Goal: Subscribe to service/newsletter

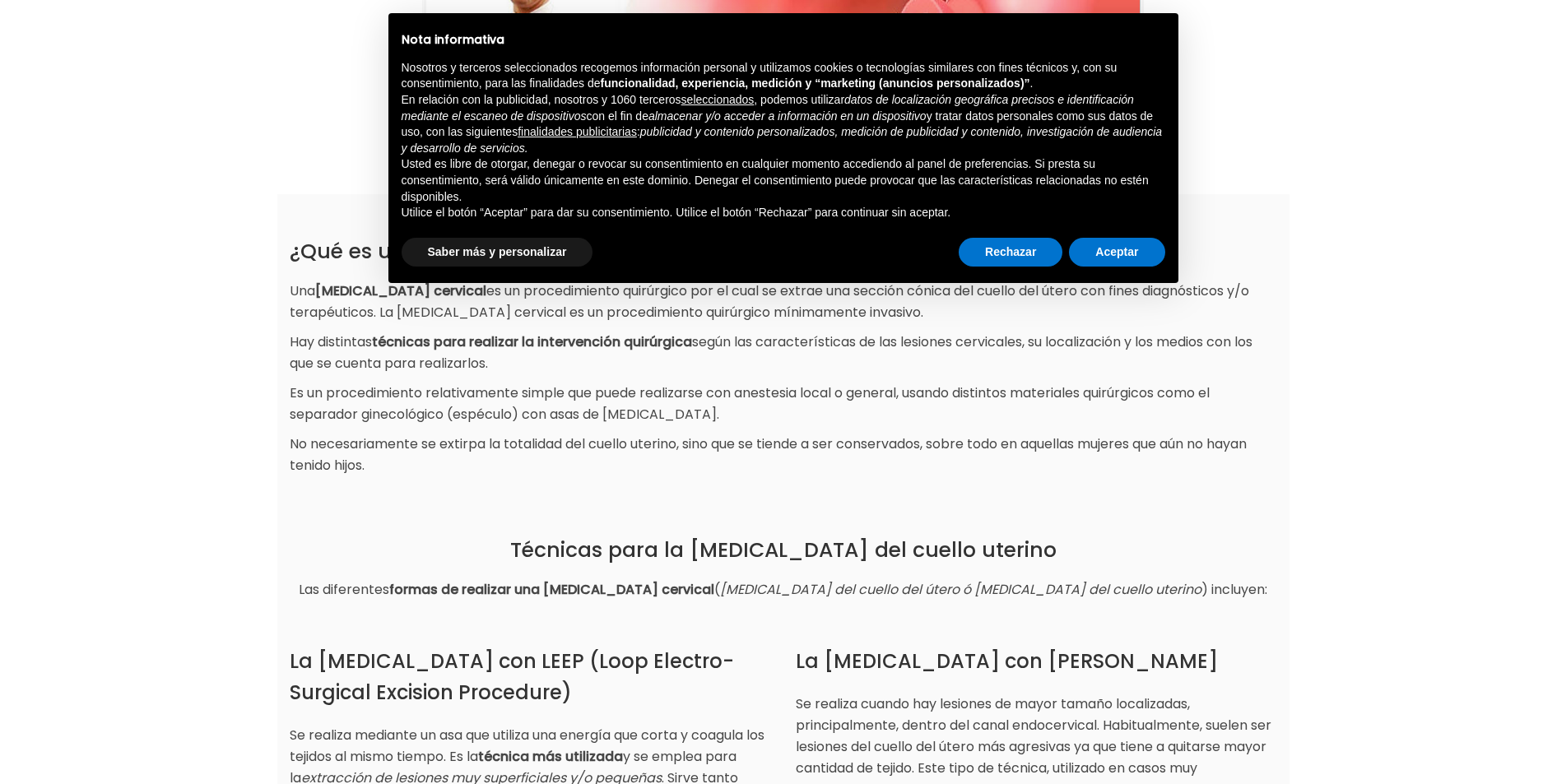
scroll to position [329, 0]
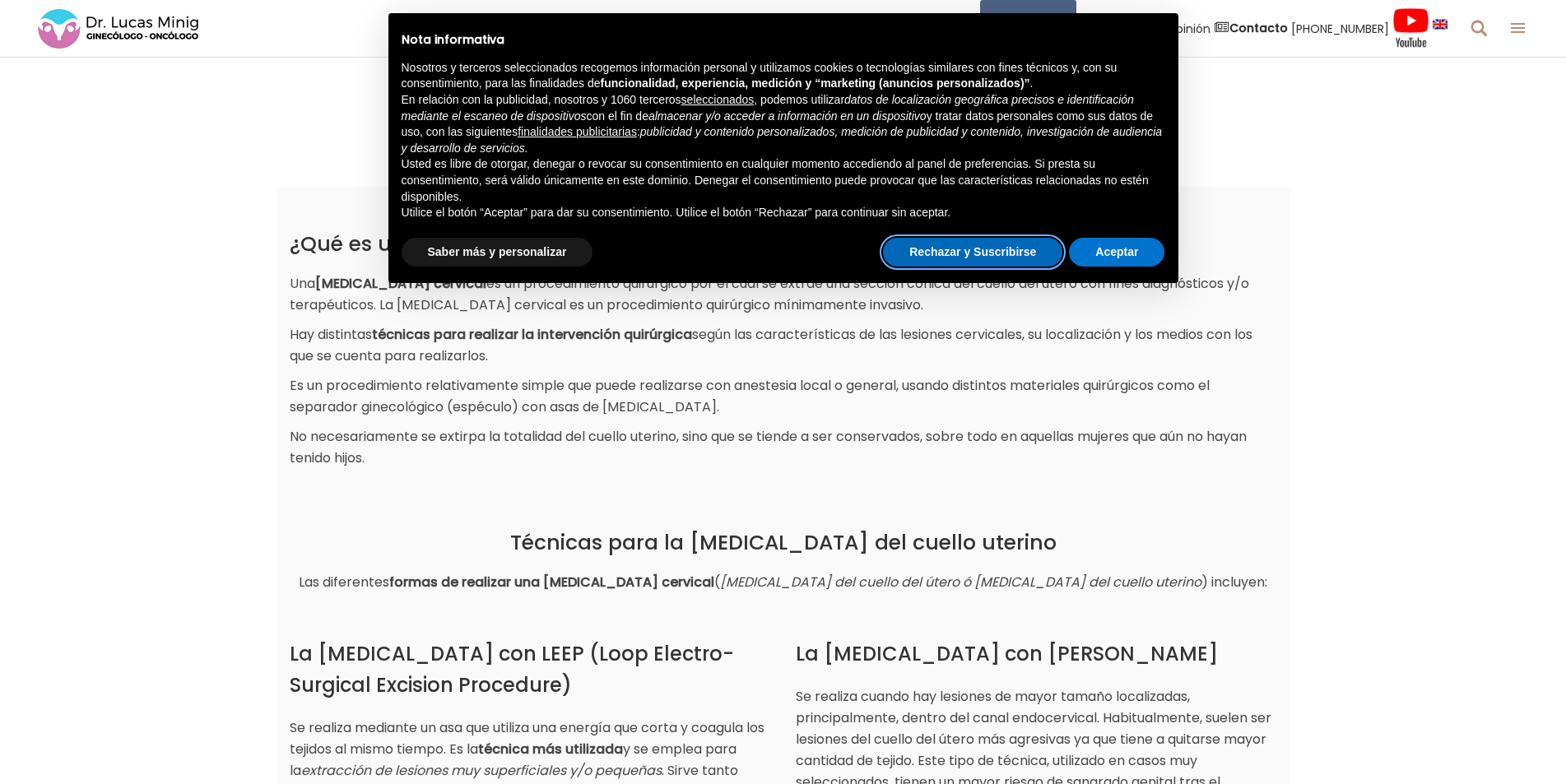
click at [978, 250] on button "Rechazar y Suscribirse" at bounding box center [972, 252] width 179 height 29
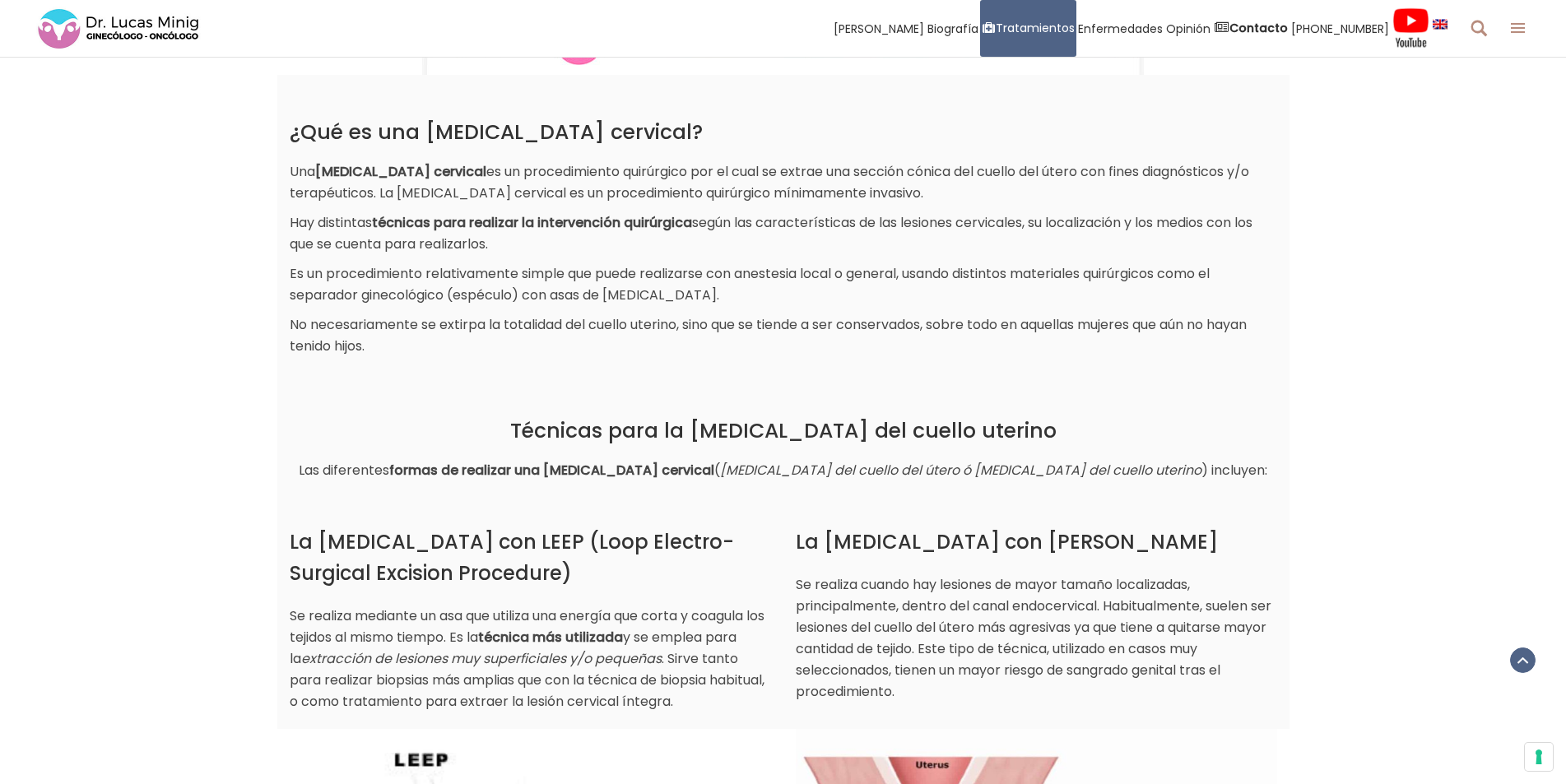
scroll to position [412, 0]
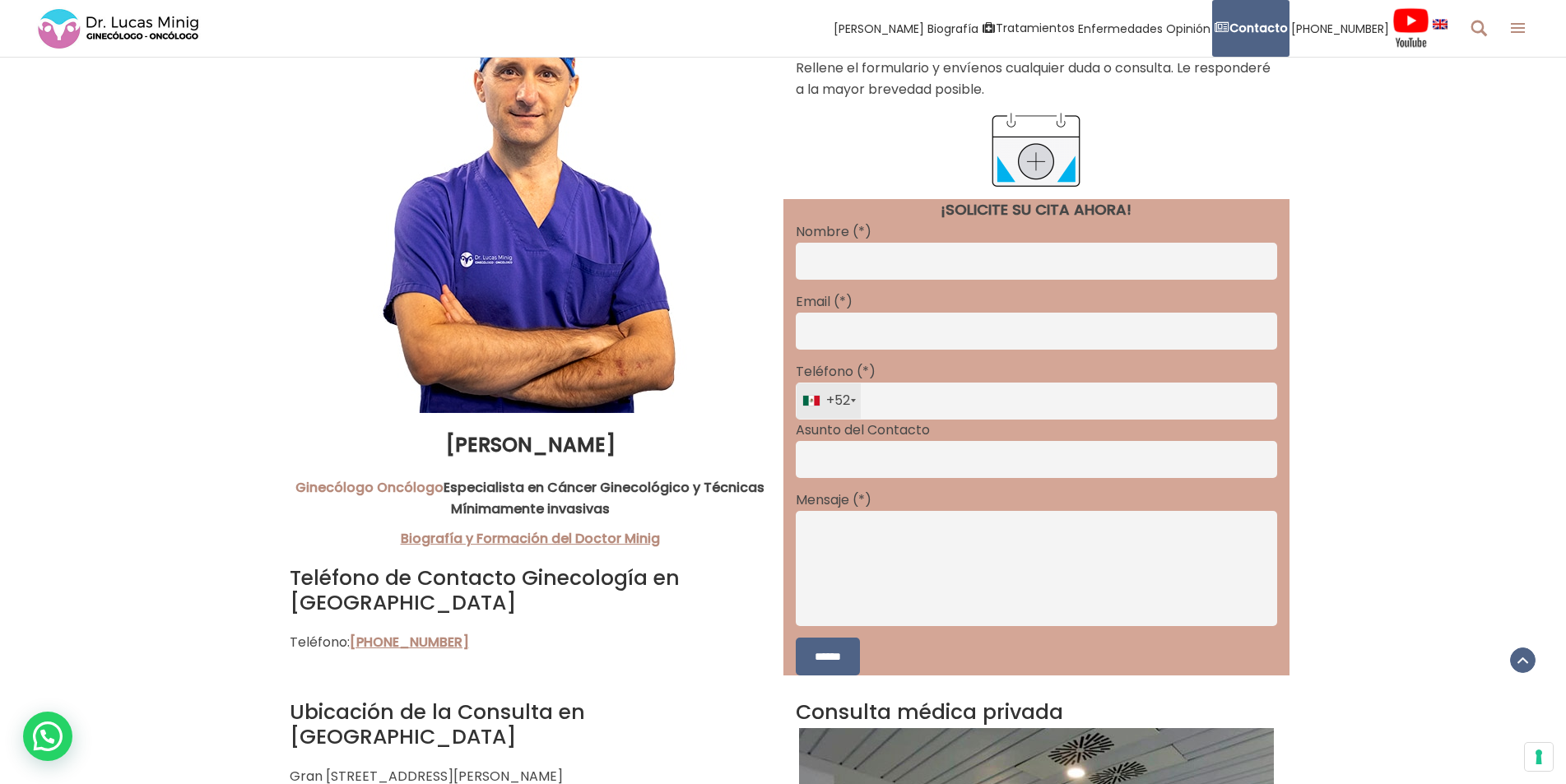
scroll to position [986, 0]
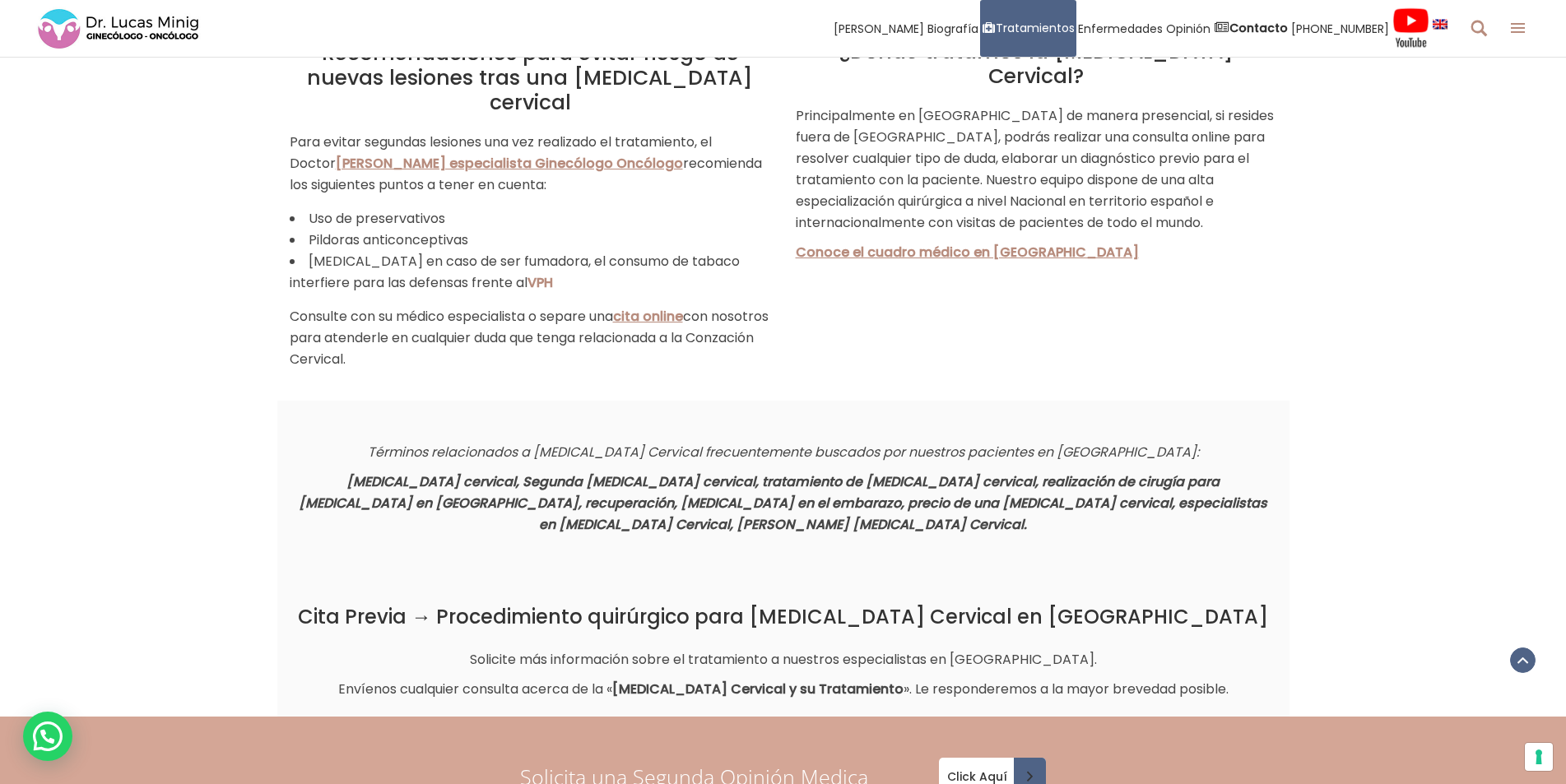
scroll to position [2549, 0]
